Goal: Task Accomplishment & Management: Manage account settings

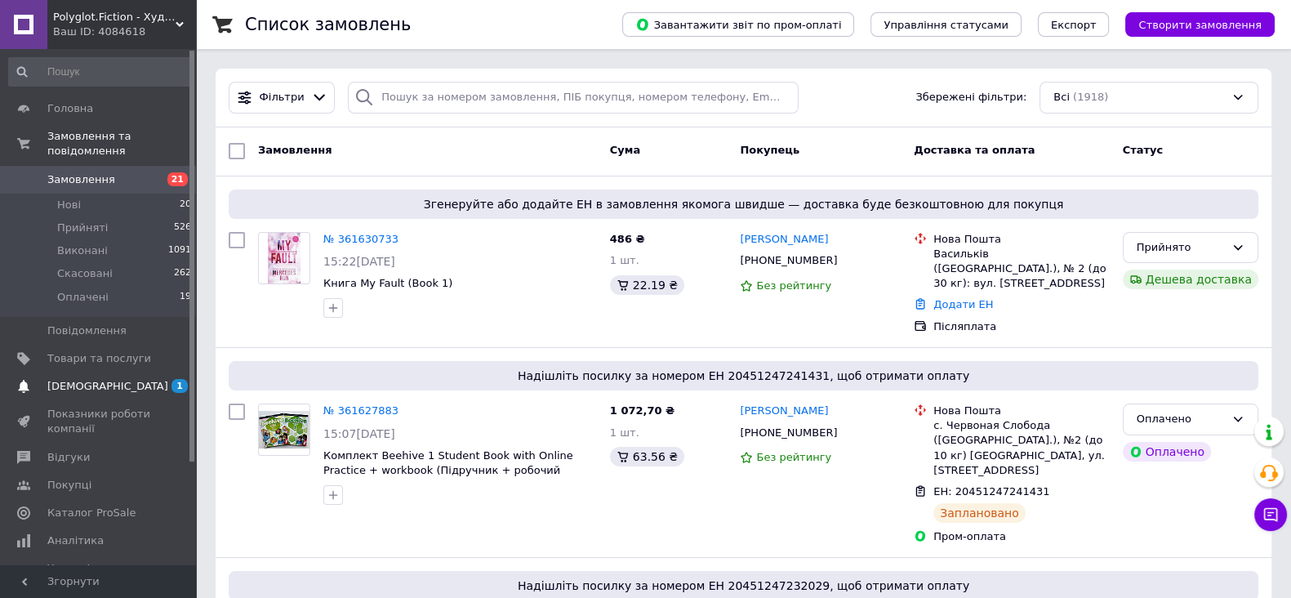
click at [143, 379] on span "[DEMOGRAPHIC_DATA]" at bounding box center [99, 386] width 104 height 15
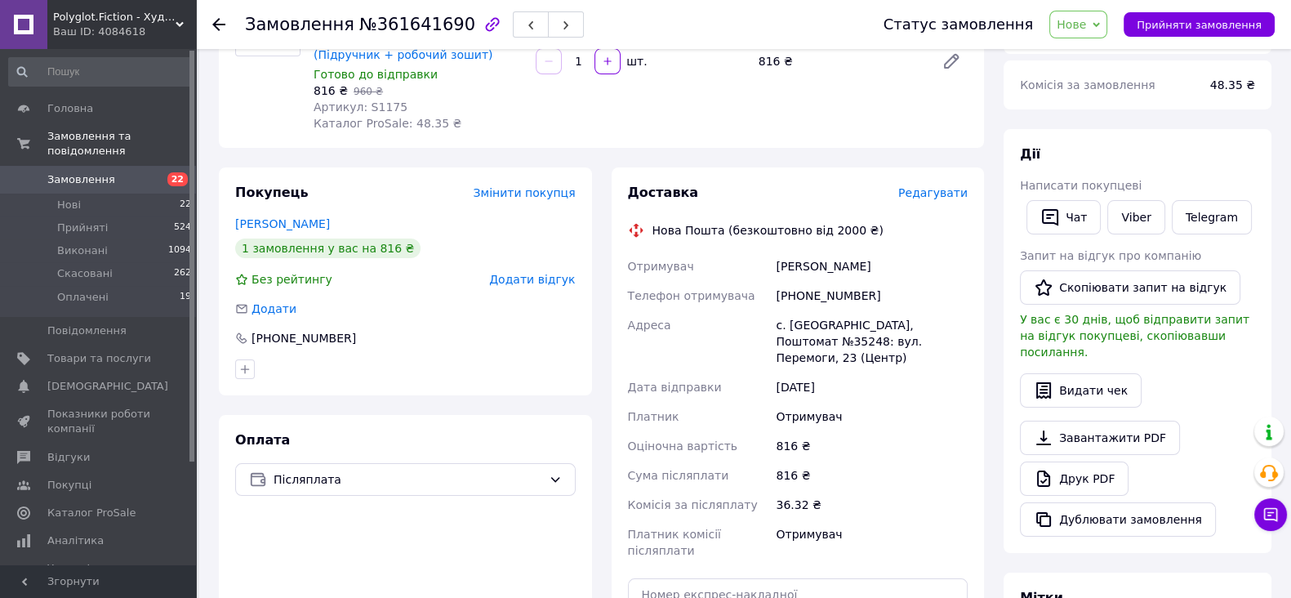
scroll to position [199, 0]
click at [363, 481] on span "Післяплата" at bounding box center [408, 478] width 269 height 18
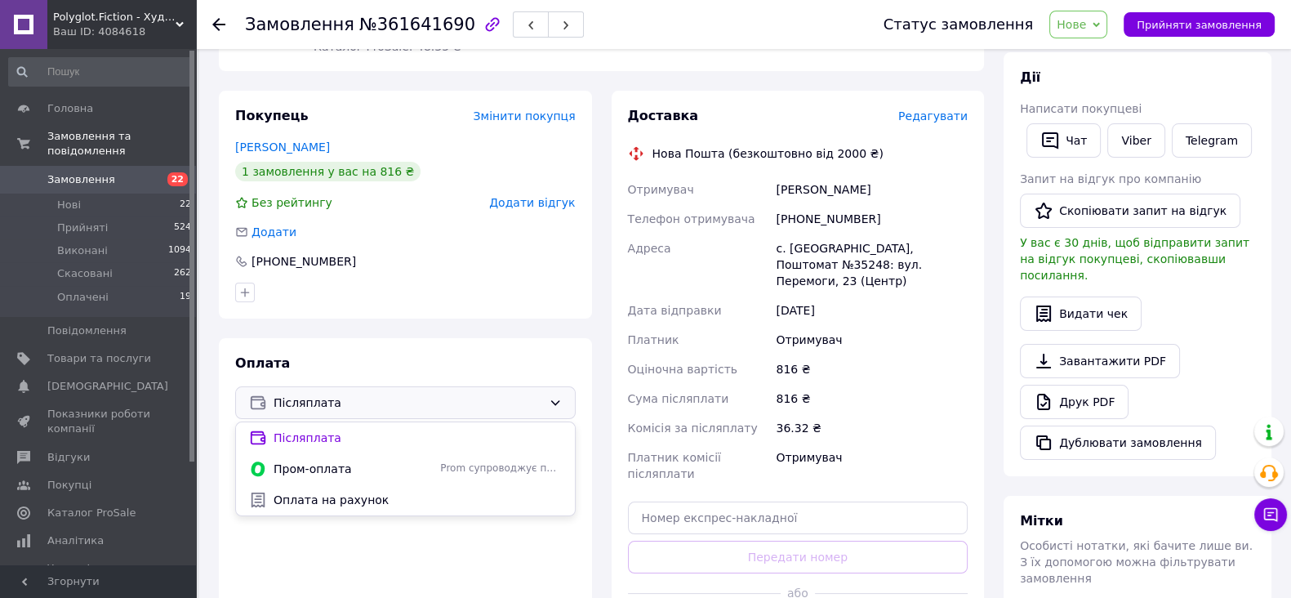
scroll to position [283, 0]
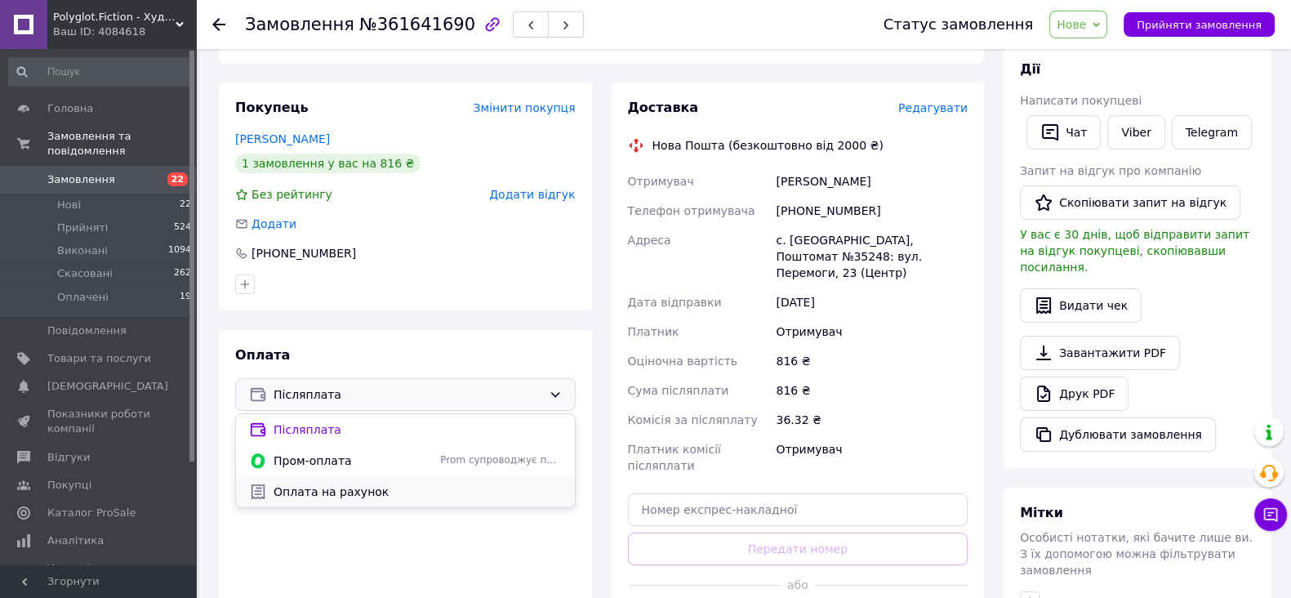
click at [344, 492] on span "Оплата на рахунок" at bounding box center [418, 491] width 288 height 16
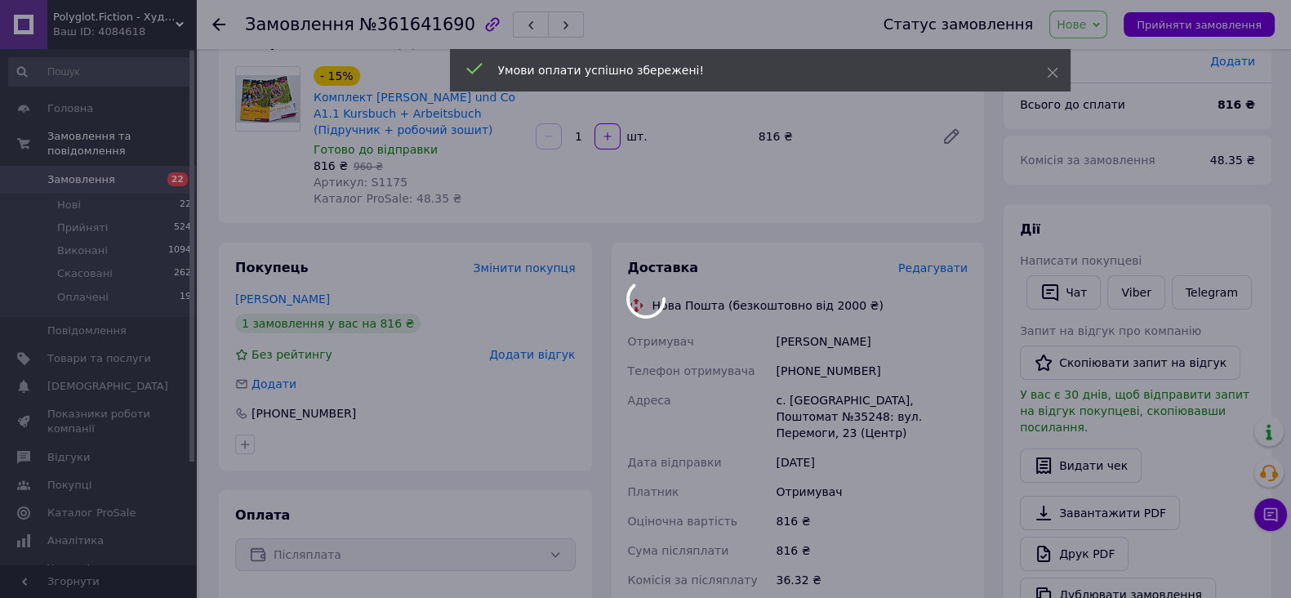
scroll to position [112, 0]
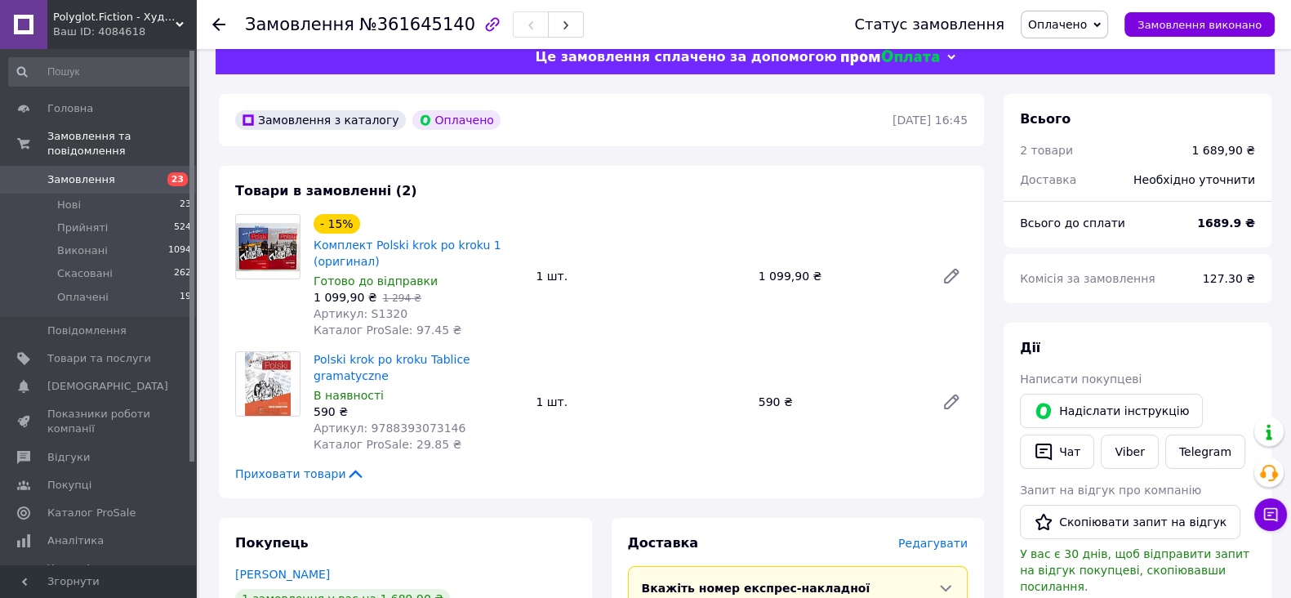
scroll to position [26, 0]
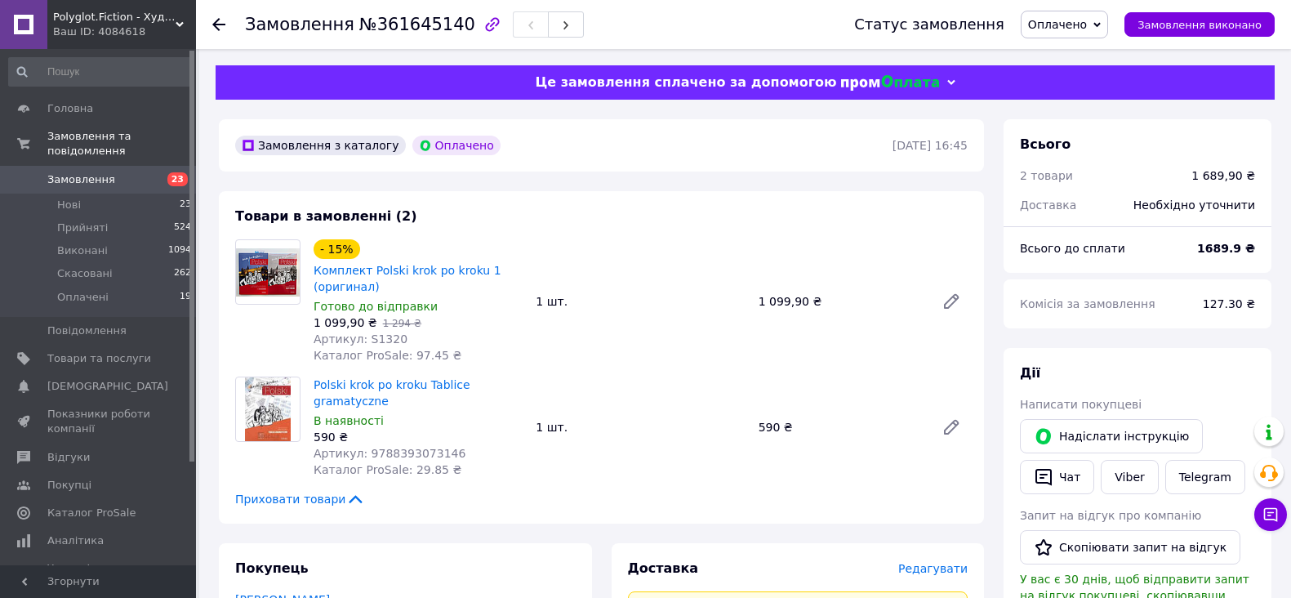
scroll to position [26, 0]
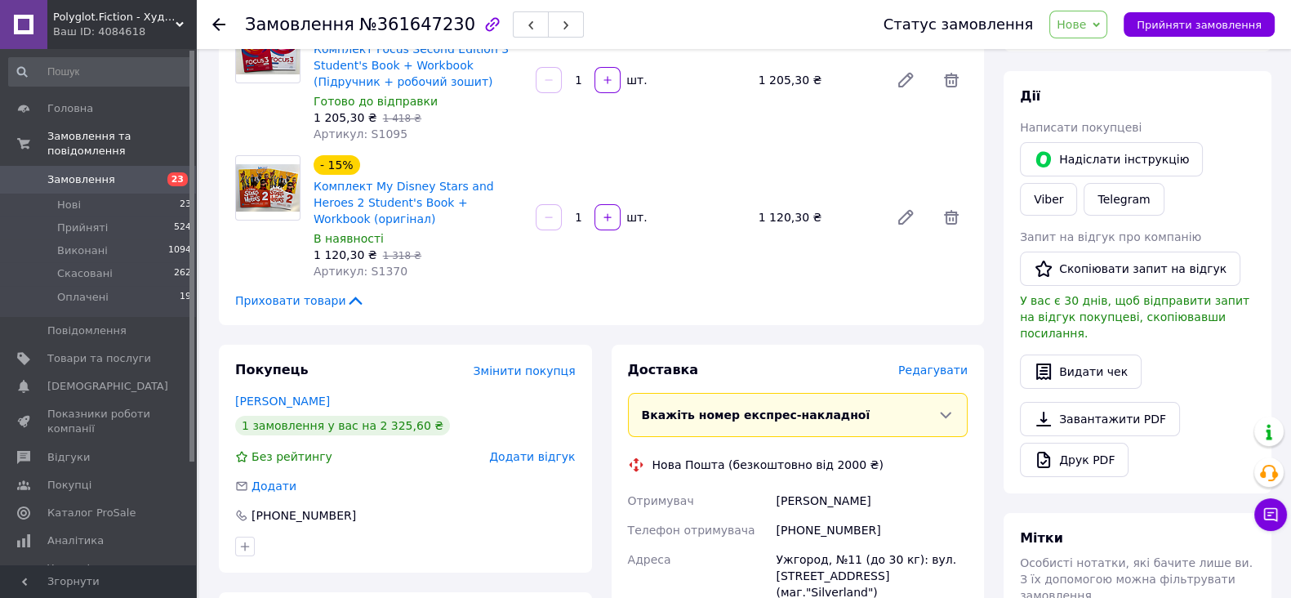
scroll to position [171, 0]
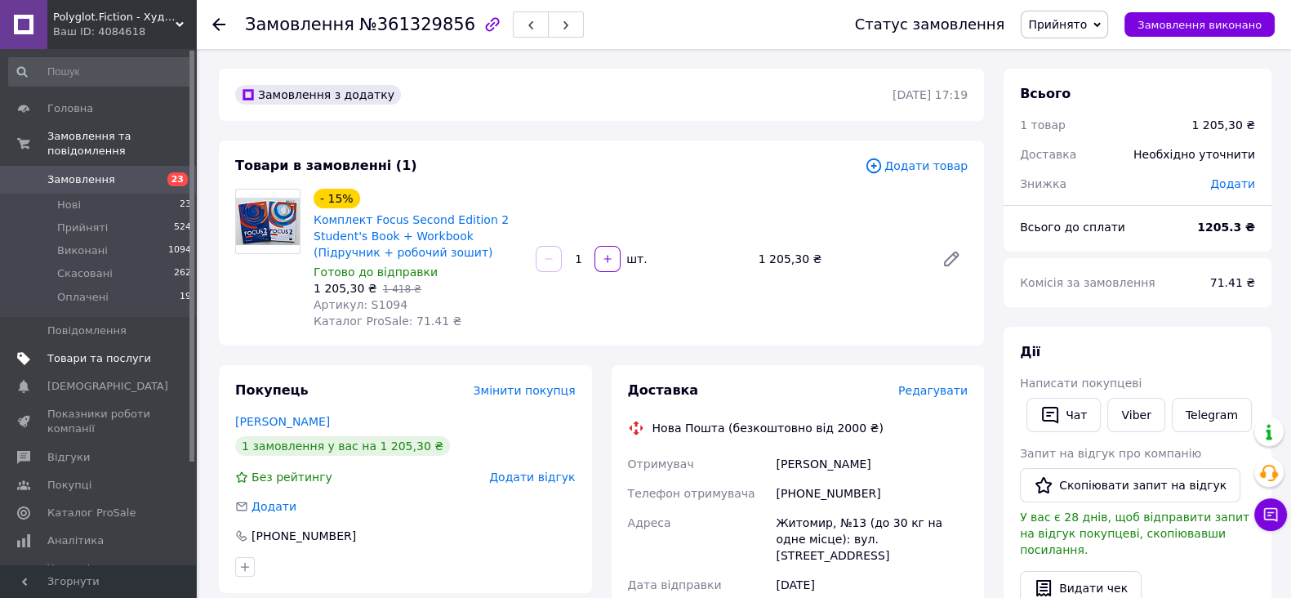
click at [67, 351] on span "Товари та послуги" at bounding box center [99, 358] width 104 height 15
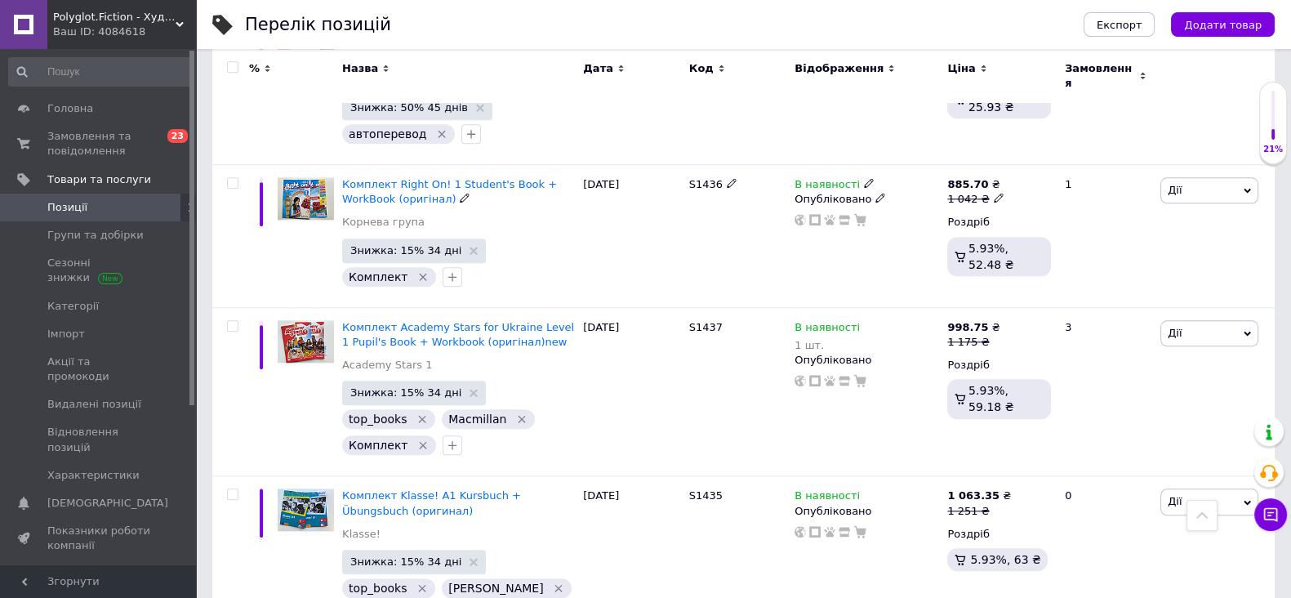
scroll to position [2098, 0]
